Goal: Task Accomplishment & Management: Complete application form

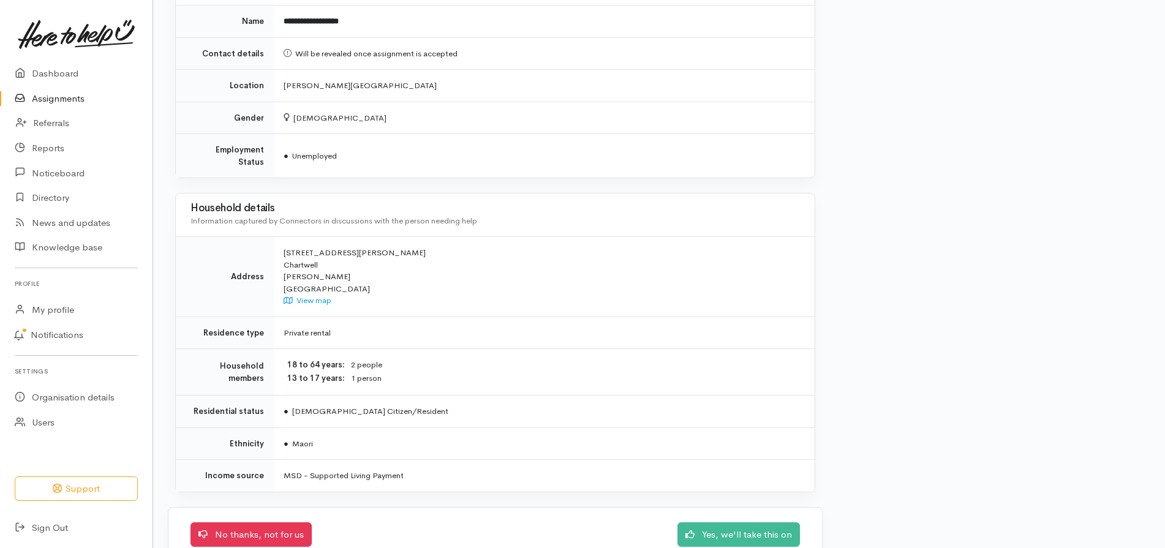
scroll to position [1330, 0]
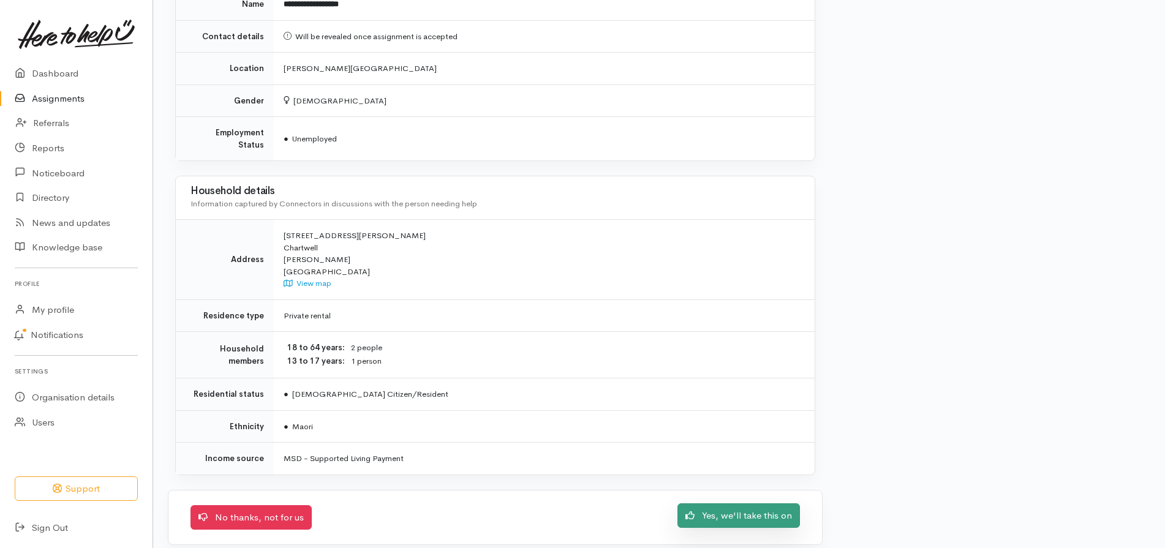
click at [738, 505] on link "Yes, we'll take this on" at bounding box center [738, 515] width 122 height 25
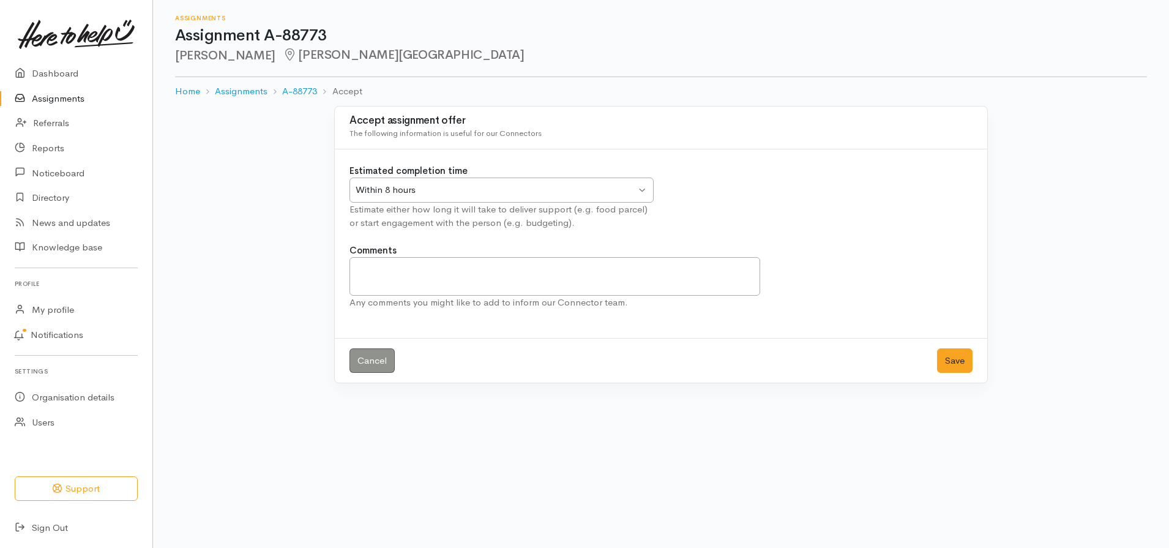
click at [639, 184] on div "Within 8 hours Within 8 hours" at bounding box center [502, 190] width 304 height 25
click at [419, 263] on textarea "Comments" at bounding box center [555, 276] width 411 height 39
type textarea "Delivery will be on Tuesday between 1.30 and 3pm"
click at [970, 359] on button "Save" at bounding box center [955, 360] width 36 height 25
